Goal: Navigation & Orientation: Find specific page/section

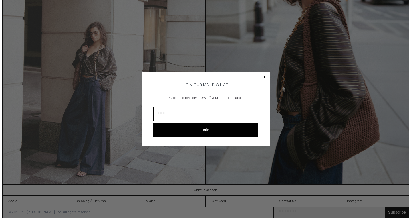
scroll to position [610, 0]
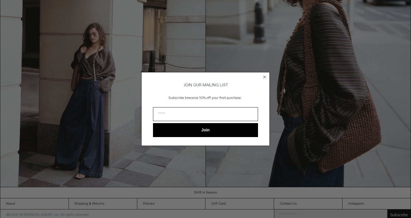
click at [263, 76] on icon "Close dialog" at bounding box center [264, 77] width 2 height 2
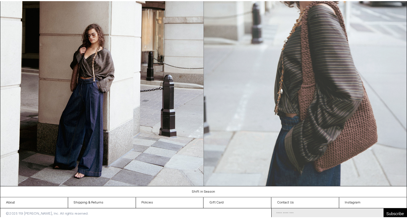
scroll to position [605, 0]
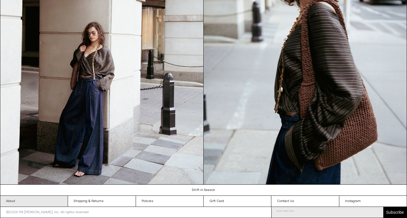
click at [18, 199] on link "About" at bounding box center [33, 201] width 67 height 11
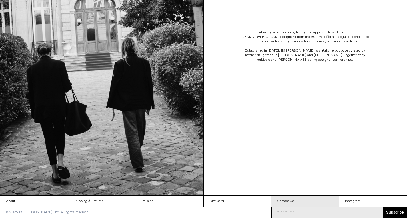
click at [286, 199] on link "Contact Us" at bounding box center [304, 201] width 67 height 11
